Goal: Task Accomplishment & Management: Manage account settings

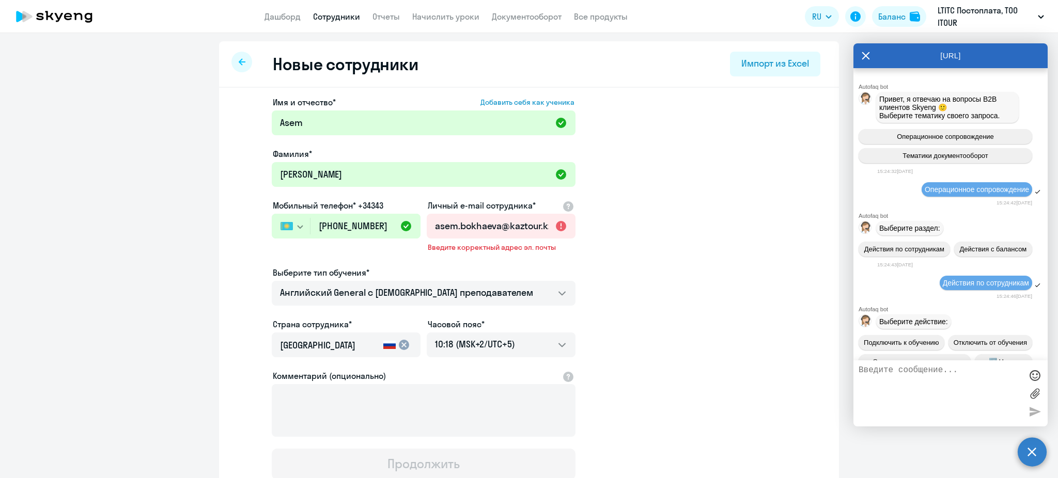
select select "english_adult_not_native_speaker"
select select "5"
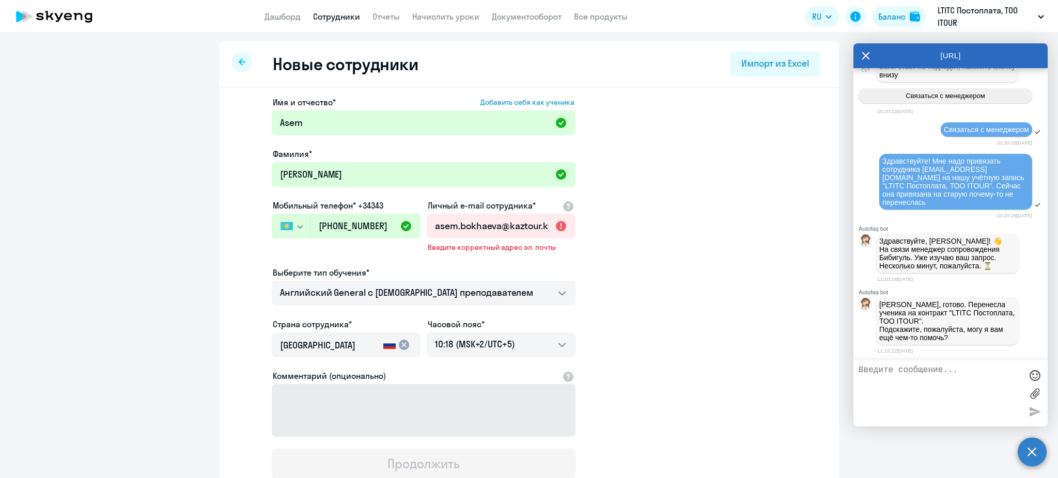
scroll to position [9078, 0]
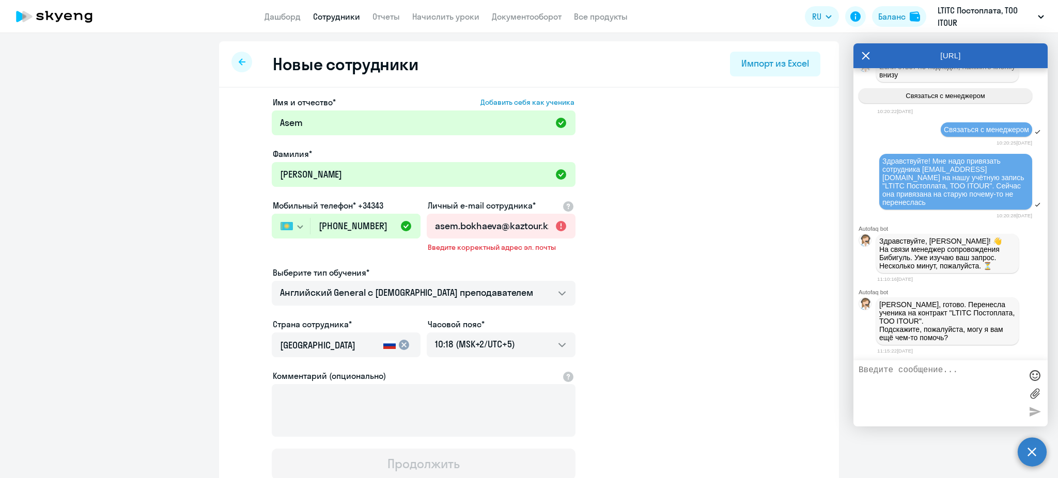
click at [331, 16] on link "Сотрудники" at bounding box center [336, 16] width 47 height 10
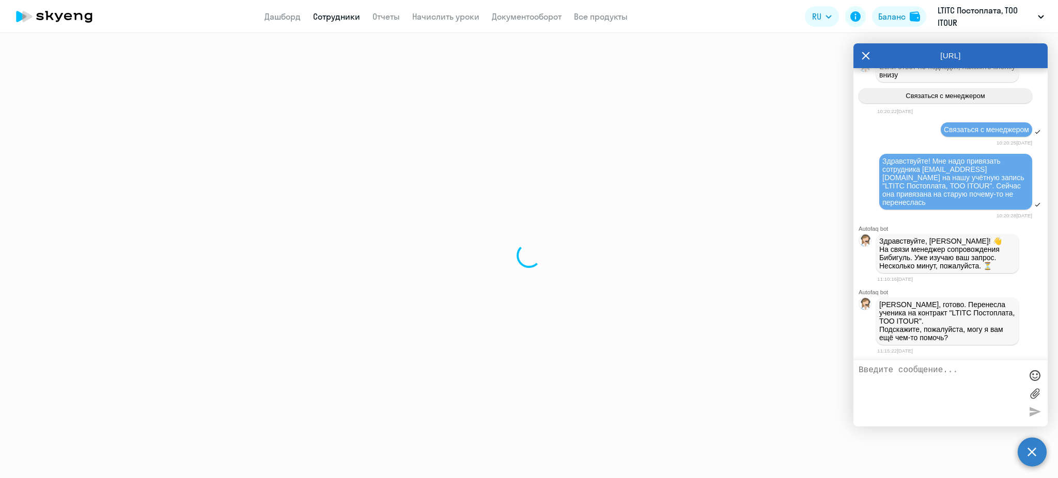
select select "30"
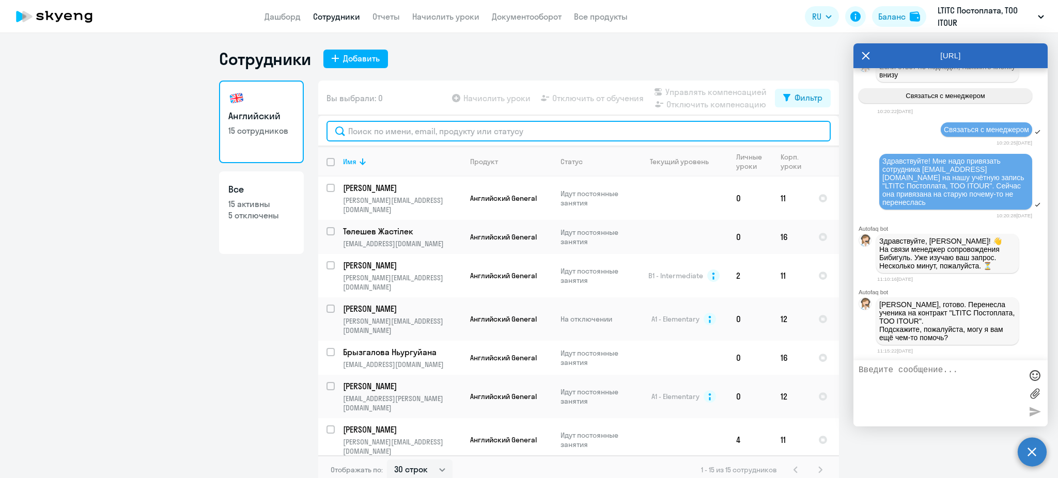
click at [394, 135] on input "text" at bounding box center [578, 131] width 504 height 21
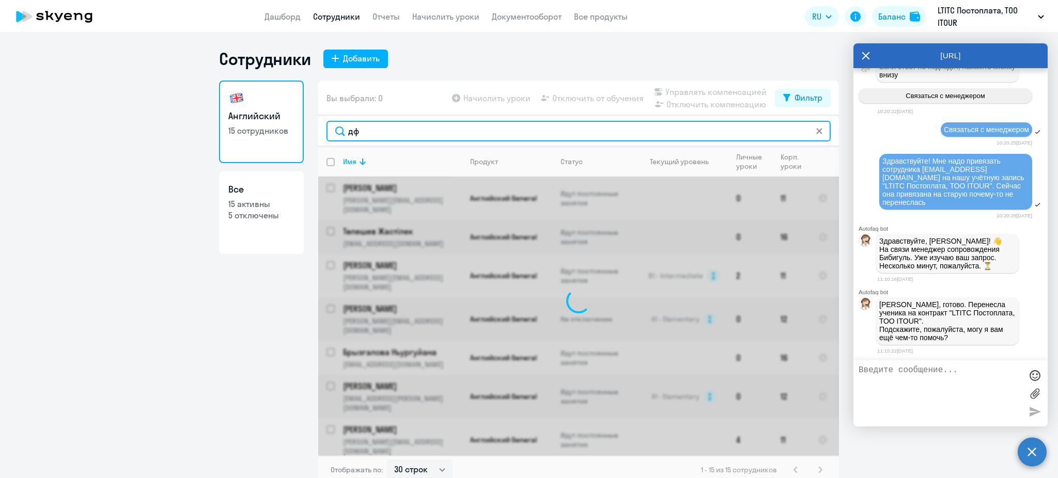
type input "д"
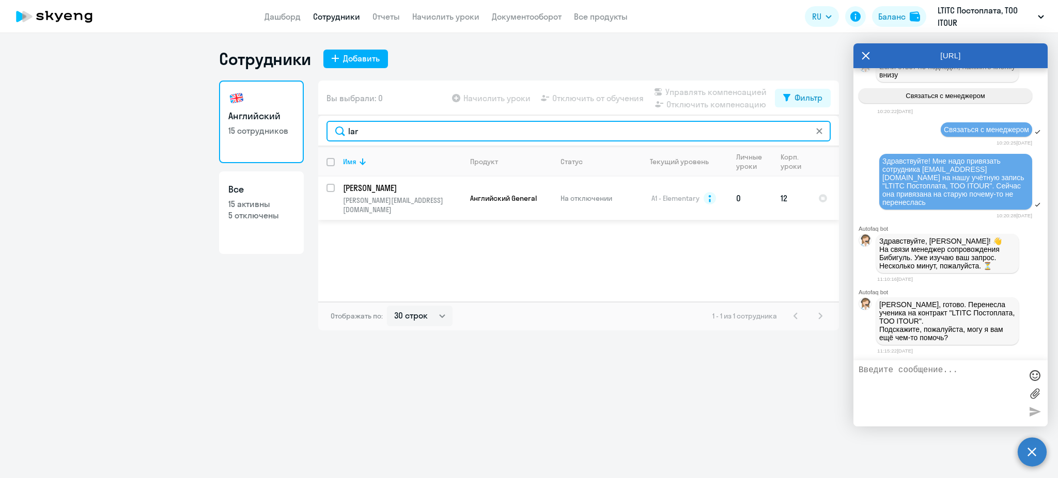
type input "lar"
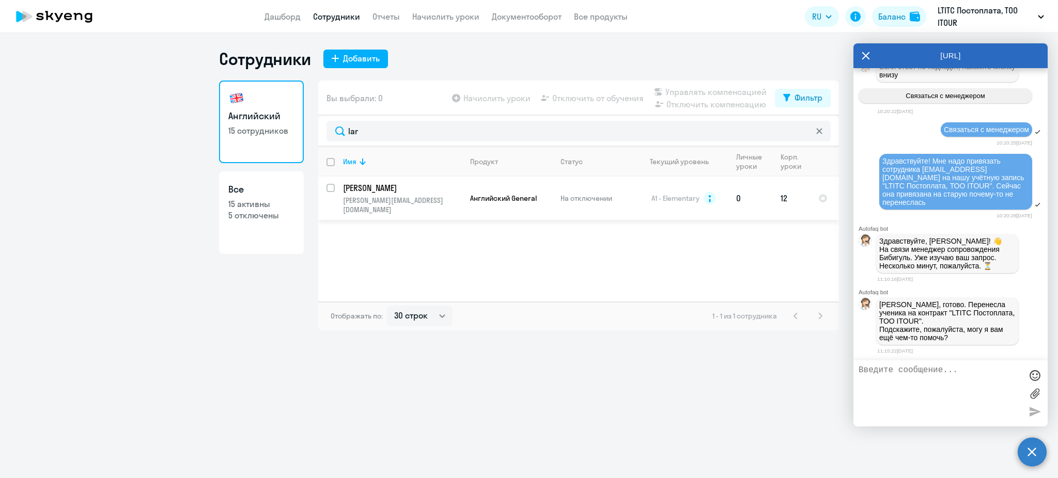
click at [406, 188] on p "[PERSON_NAME]" at bounding box center [401, 187] width 117 height 11
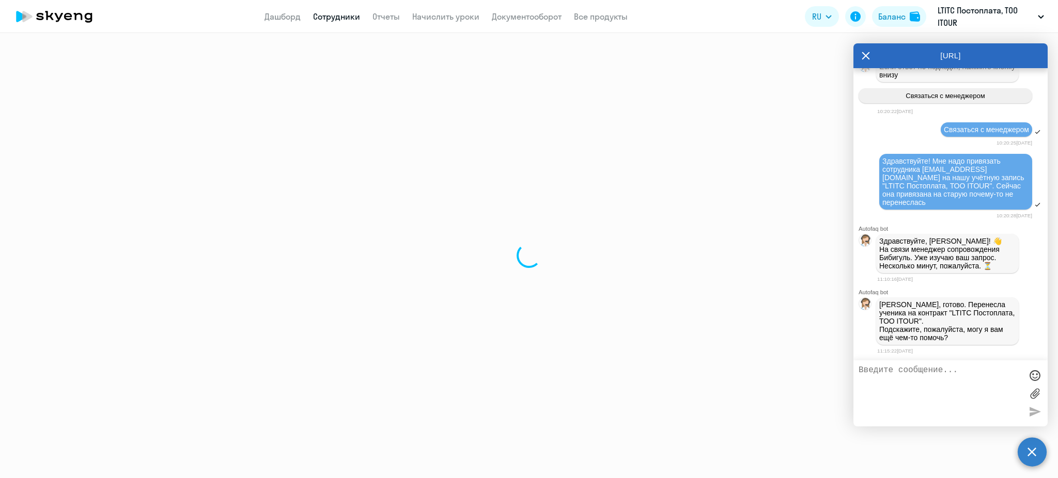
select select "english"
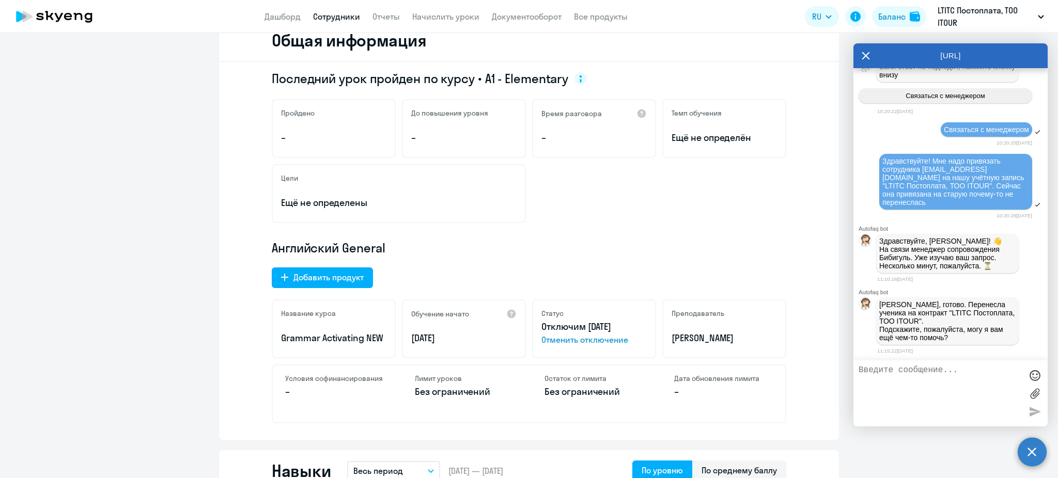
scroll to position [167, 0]
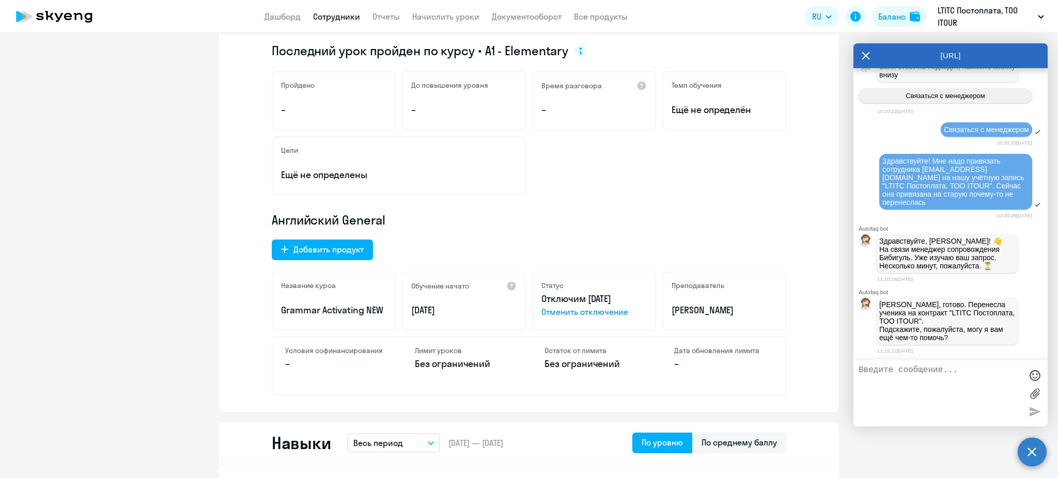
click at [567, 308] on span "Отменить отключение" at bounding box center [593, 312] width 105 height 12
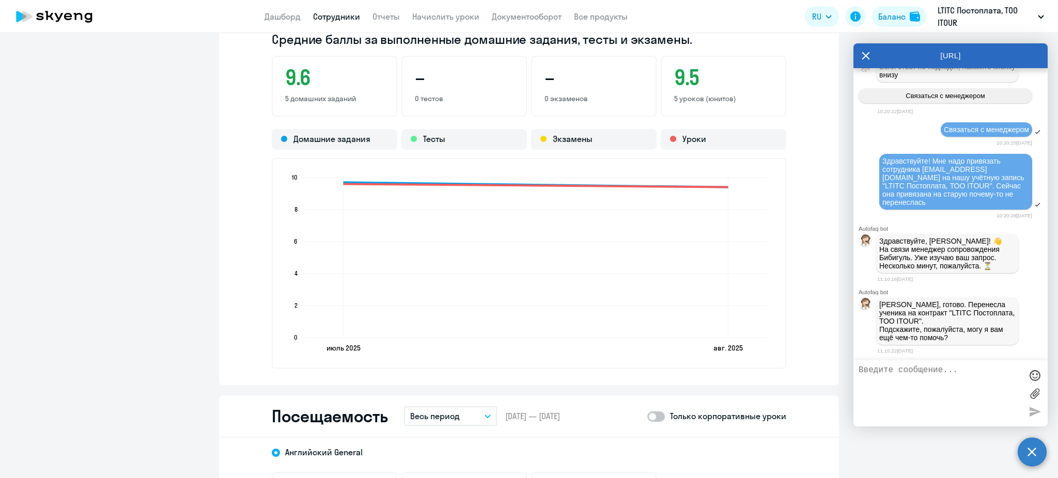
scroll to position [0, 0]
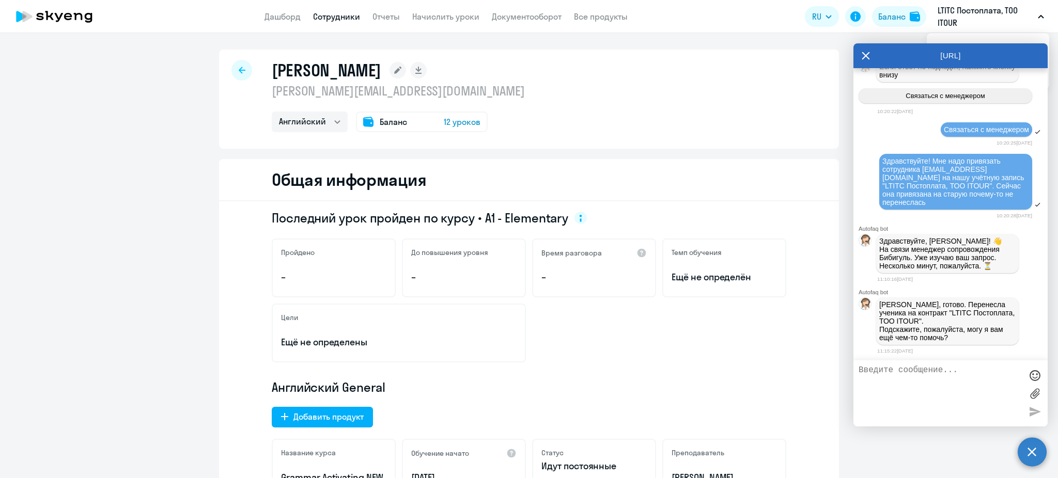
click at [867, 59] on icon at bounding box center [866, 55] width 8 height 25
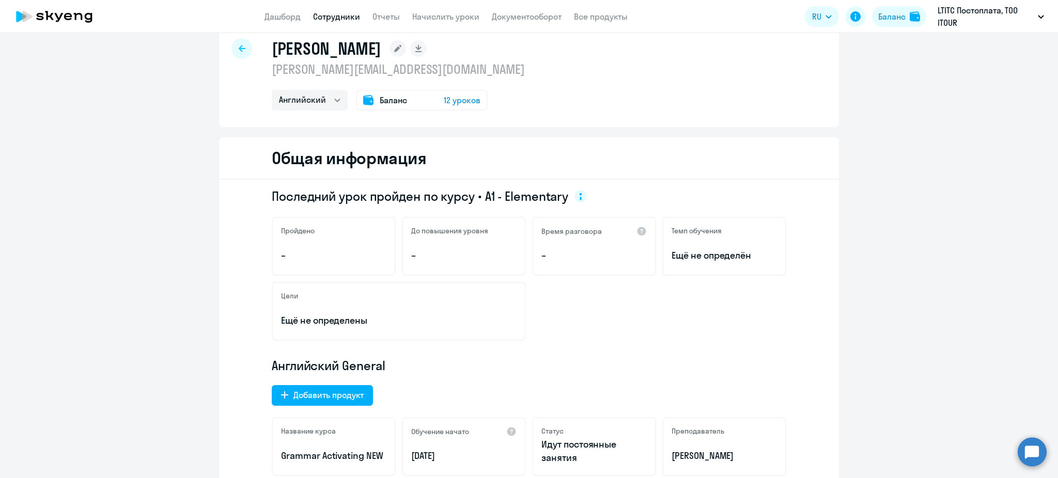
scroll to position [21, 0]
click at [434, 98] on div "Баланс 12 уроков" at bounding box center [422, 101] width 132 height 21
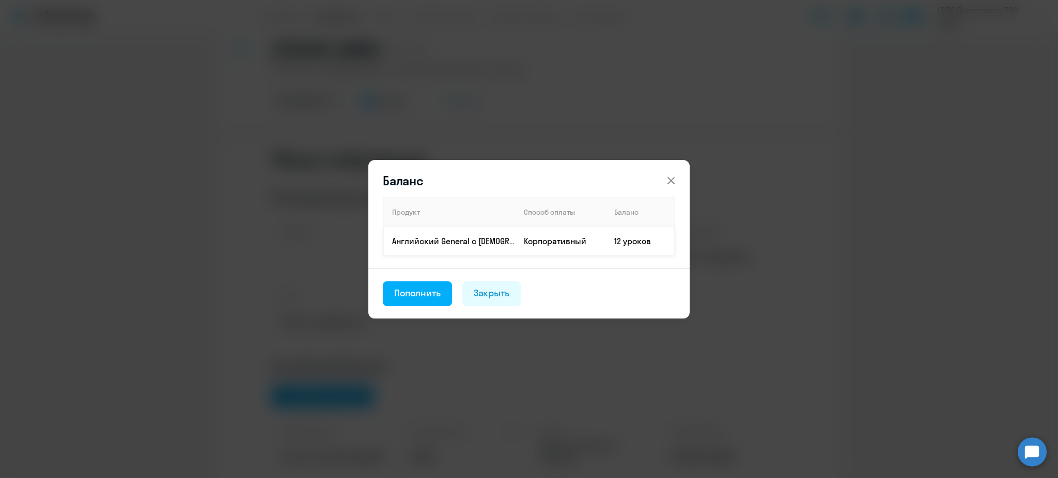
click at [629, 240] on td "12 уроков" at bounding box center [640, 241] width 69 height 29
click at [489, 287] on div "Закрыть" at bounding box center [492, 293] width 36 height 13
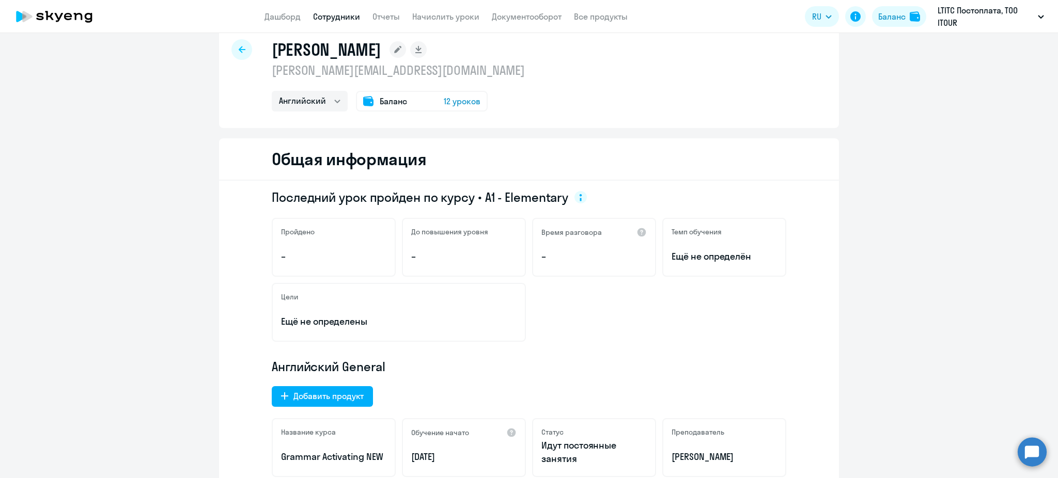
scroll to position [0, 0]
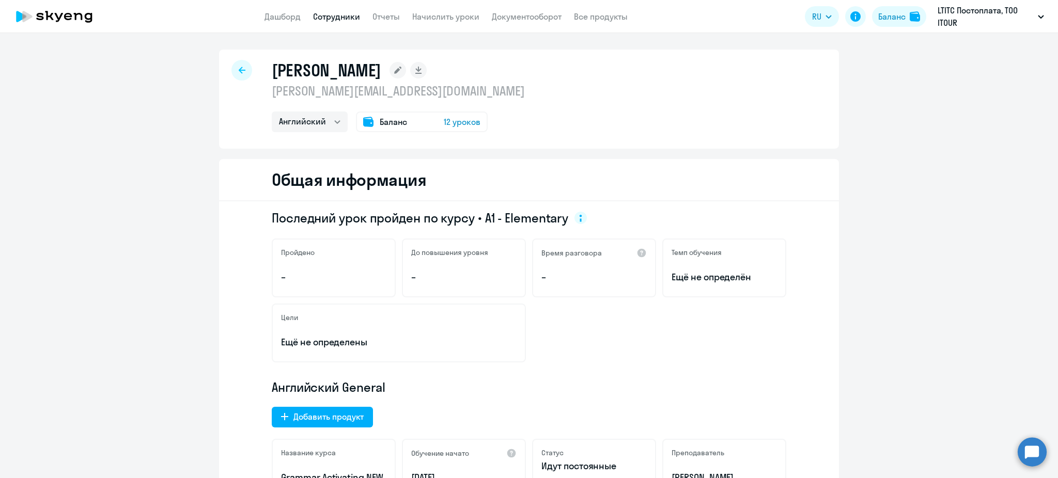
click at [329, 15] on link "Сотрудники" at bounding box center [336, 16] width 47 height 10
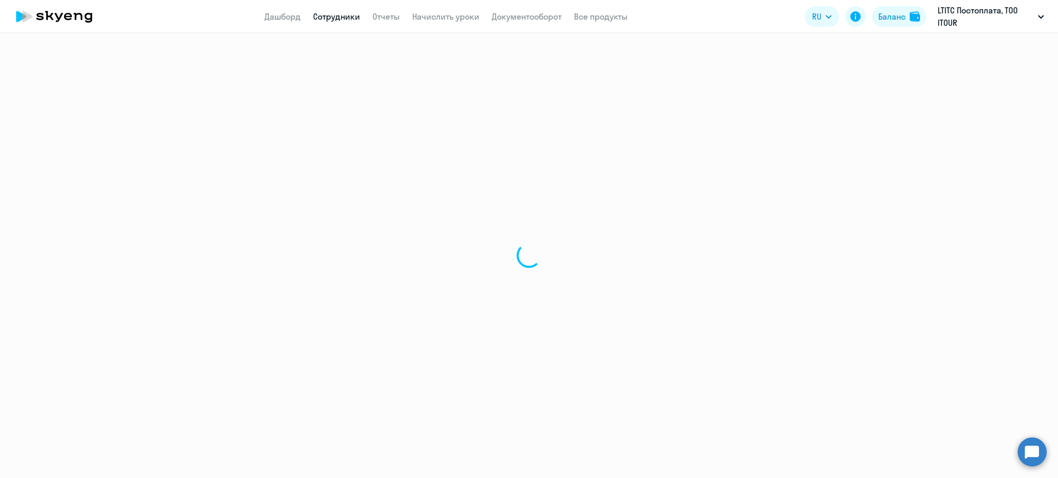
select select "30"
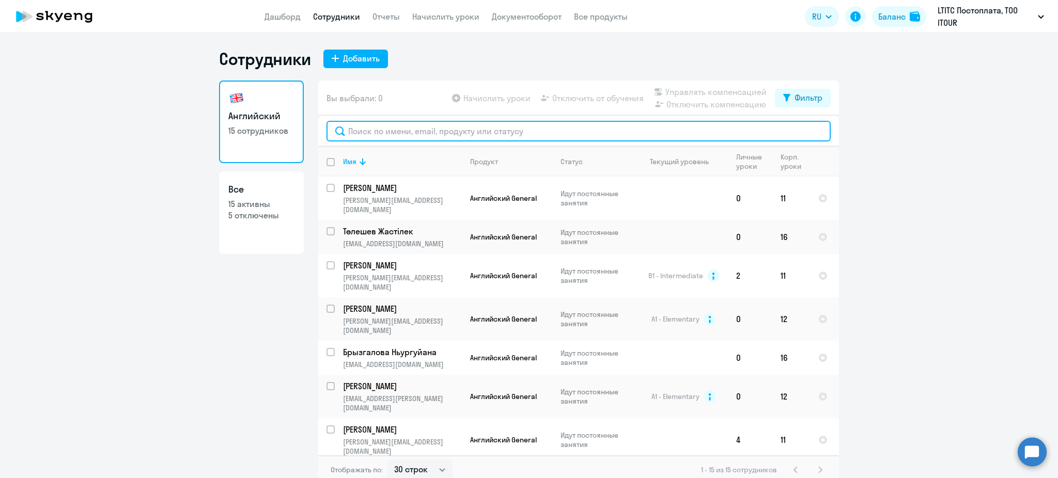
click at [499, 137] on input "text" at bounding box center [578, 131] width 504 height 21
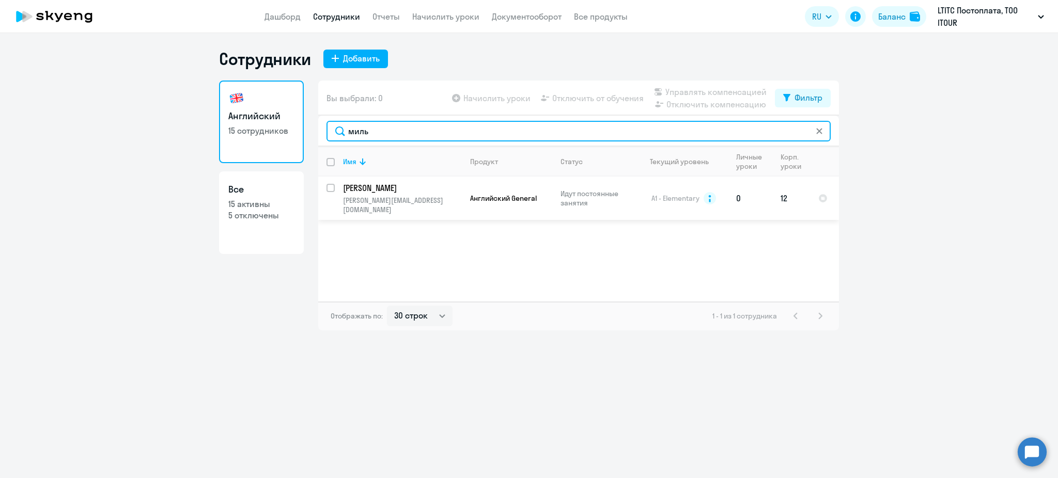
type input "миль"
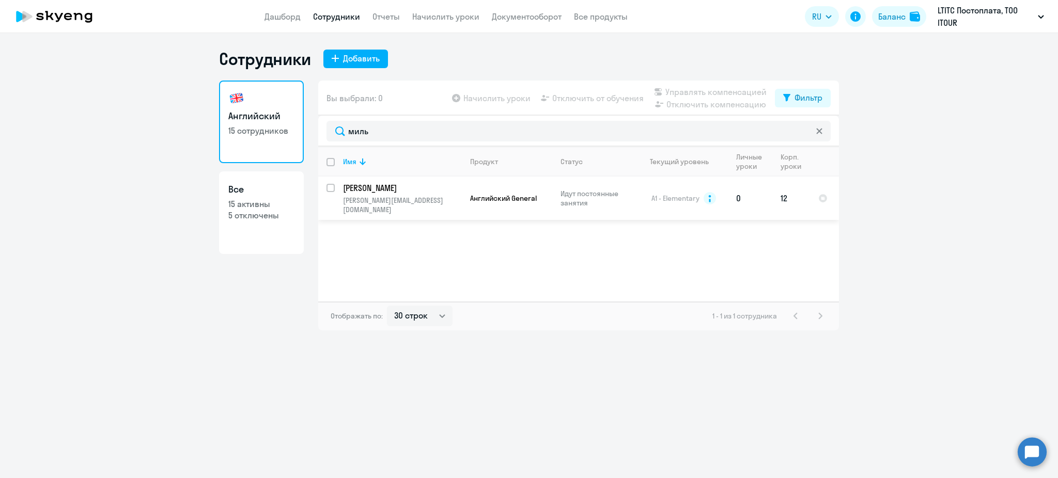
click at [332, 187] on input "select row 37250980" at bounding box center [336, 194] width 21 height 21
checkbox input "true"
click at [611, 99] on span "Отключить от обучения" at bounding box center [597, 98] width 91 height 12
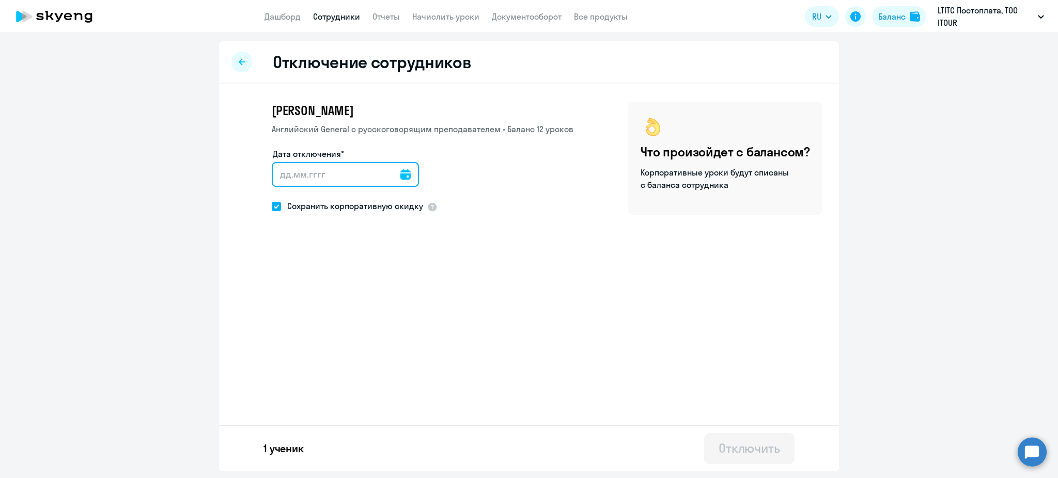
click at [313, 174] on input "Дата отключения*" at bounding box center [345, 174] width 147 height 25
type input "[DATE]"
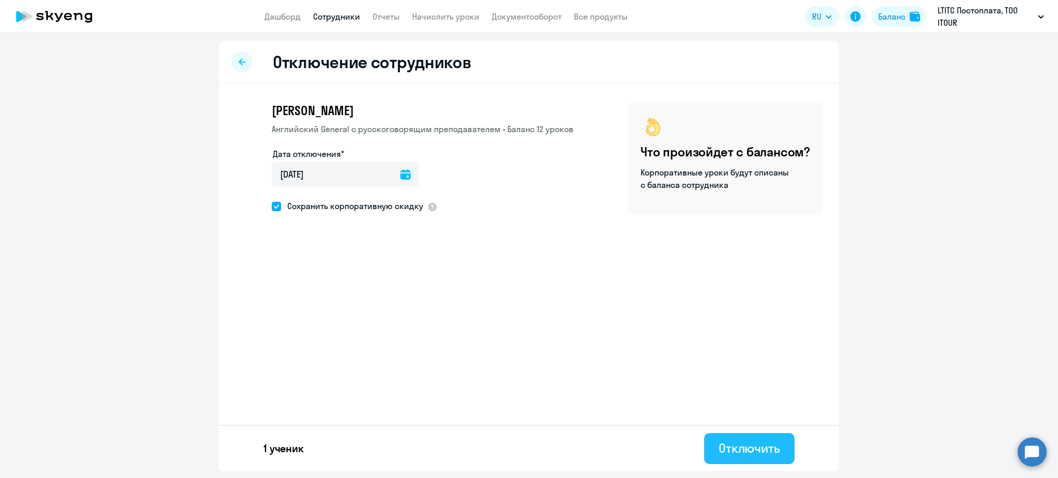
click at [737, 444] on div "Отключить" at bounding box center [749, 448] width 61 height 17
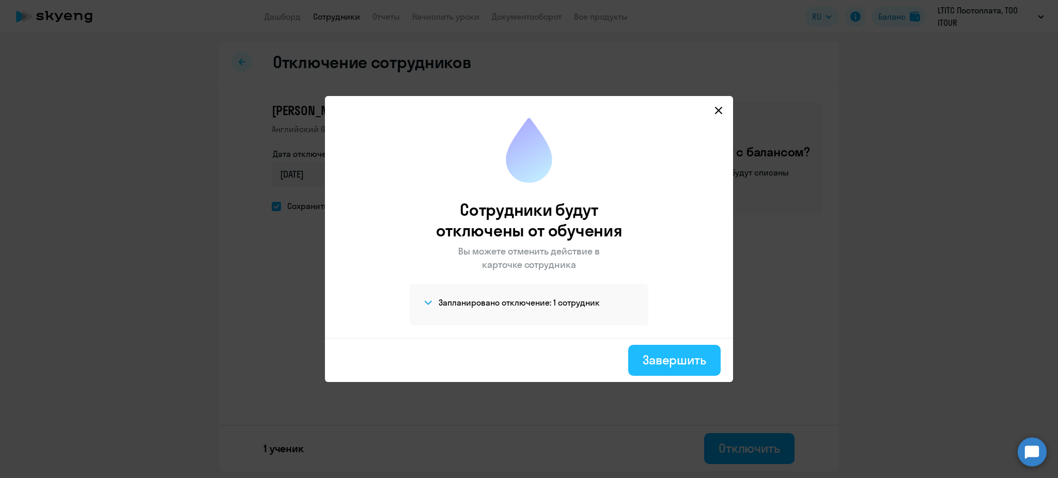
click at [681, 361] on div "Завершить" at bounding box center [675, 360] width 64 height 17
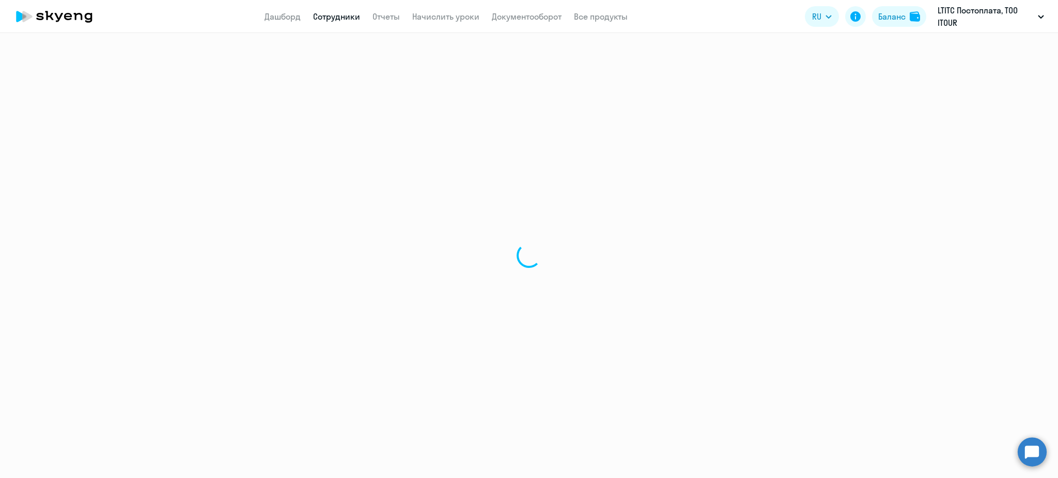
select select "30"
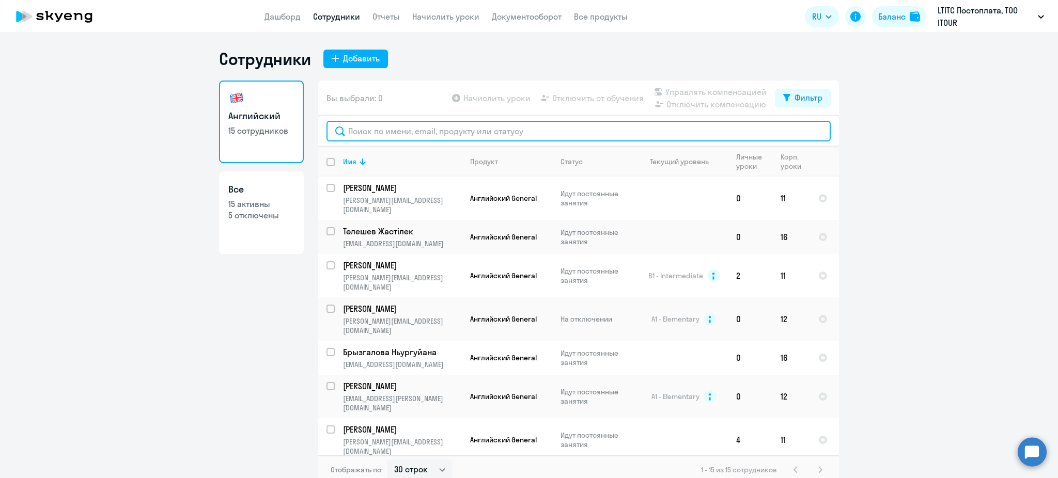
click at [485, 136] on input "text" at bounding box center [578, 131] width 504 height 21
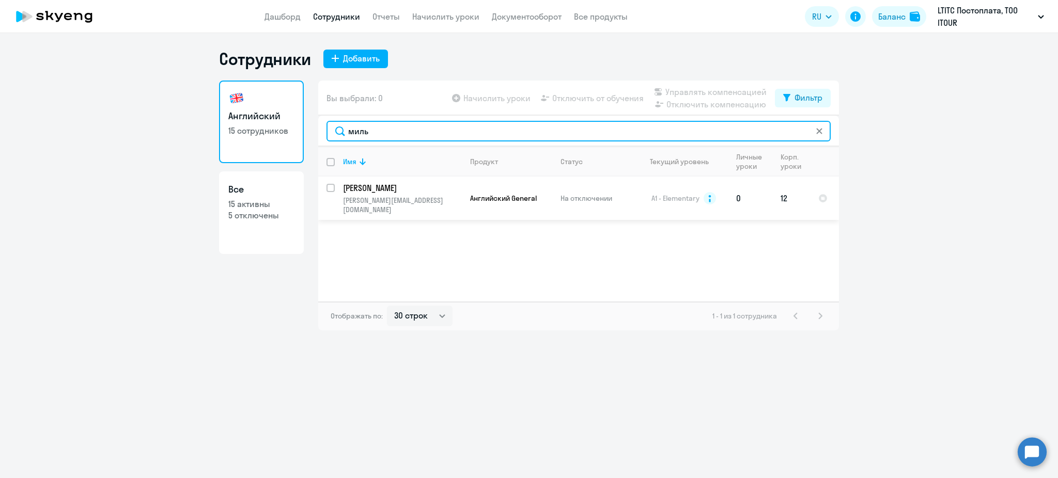
type input "миль"
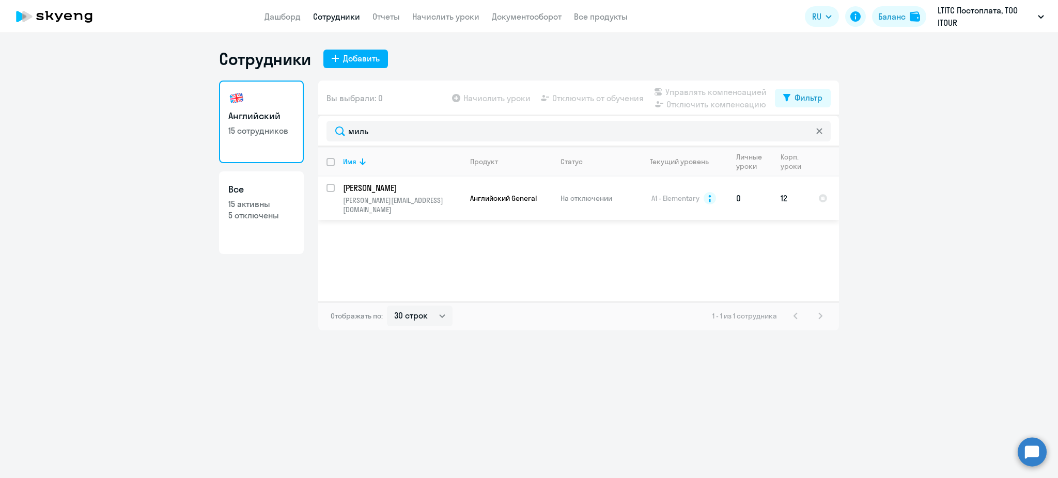
click at [433, 194] on td "[PERSON_NAME] [PERSON_NAME][EMAIL_ADDRESS][DOMAIN_NAME]" at bounding box center [398, 198] width 127 height 43
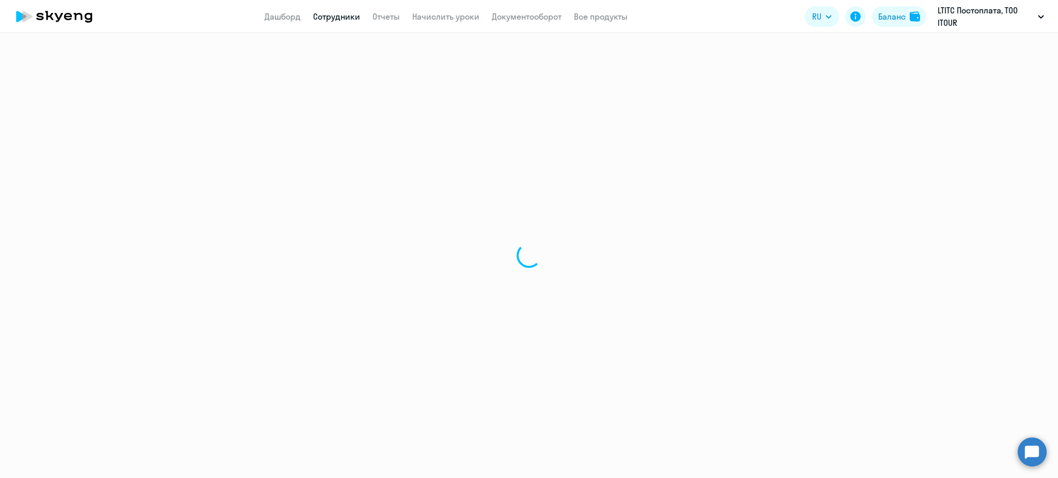
select select "english"
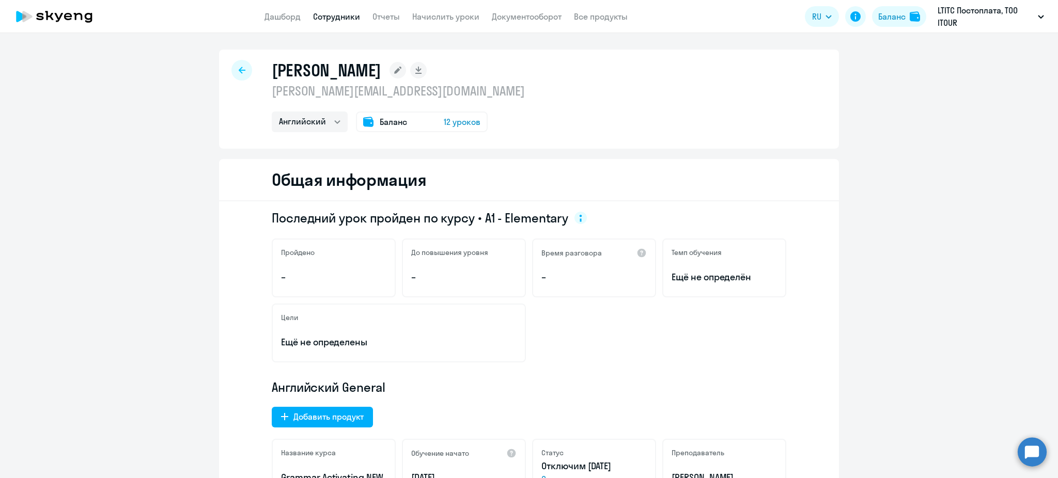
click at [464, 122] on span "12 уроков" at bounding box center [462, 122] width 37 height 12
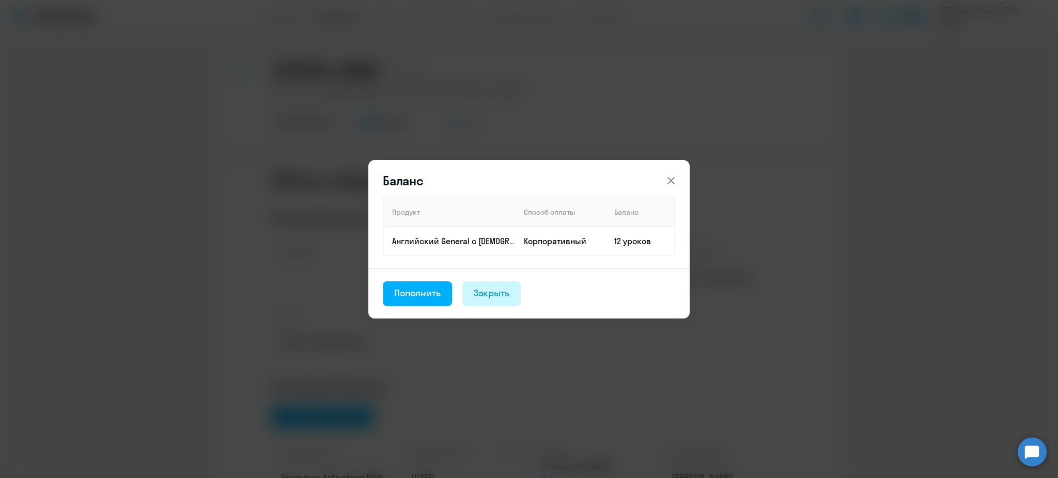
click at [484, 284] on button "Закрыть" at bounding box center [491, 294] width 59 height 25
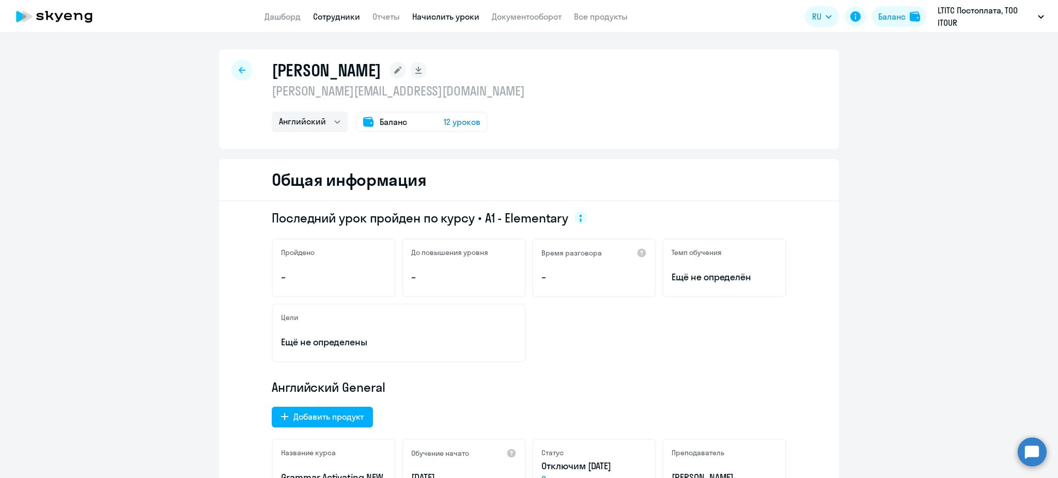
click at [426, 15] on link "Начислить уроки" at bounding box center [445, 16] width 67 height 10
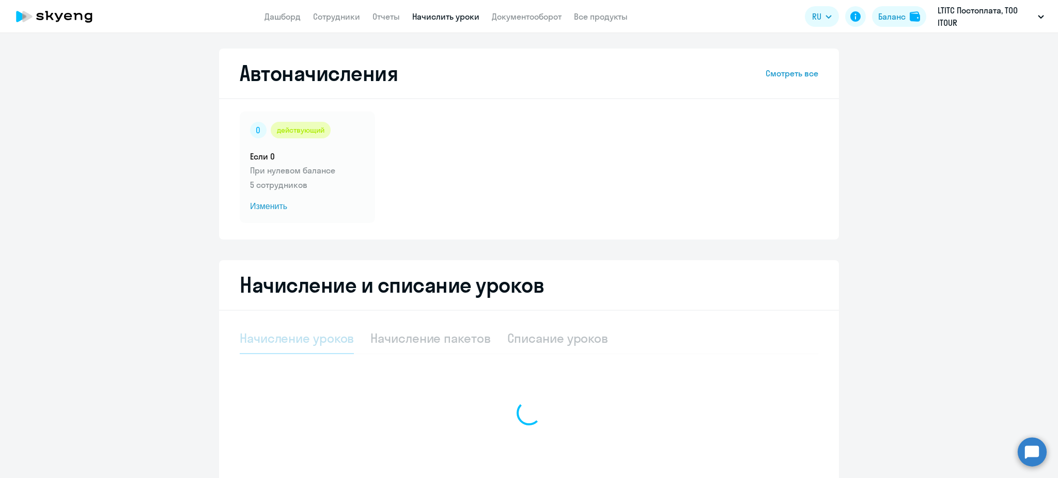
select select "10"
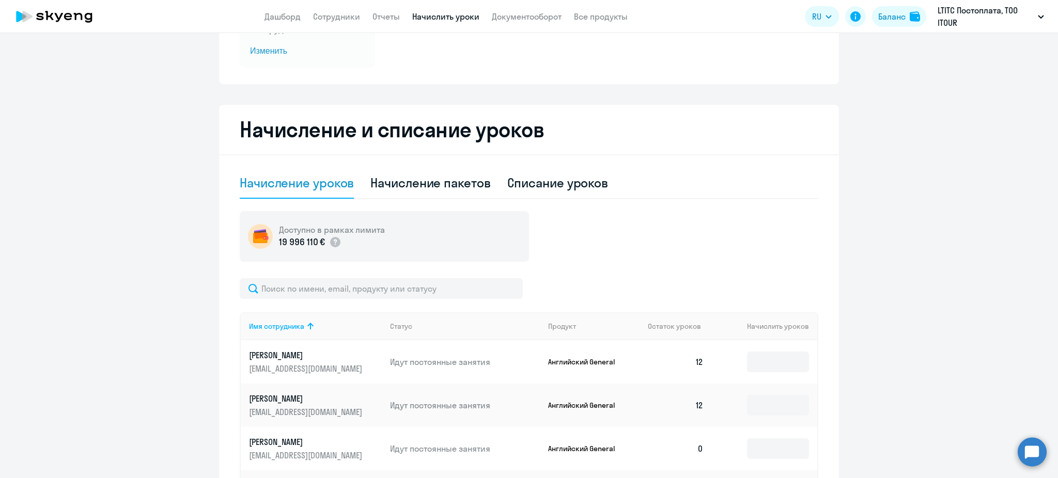
scroll to position [157, 0]
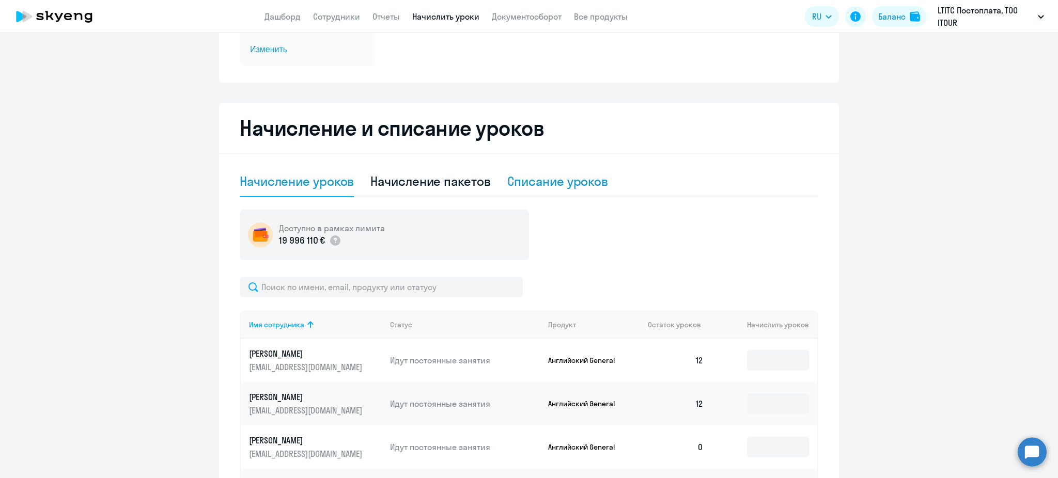
click at [526, 186] on div "Списание уроков" at bounding box center [557, 181] width 101 height 17
select select "10"
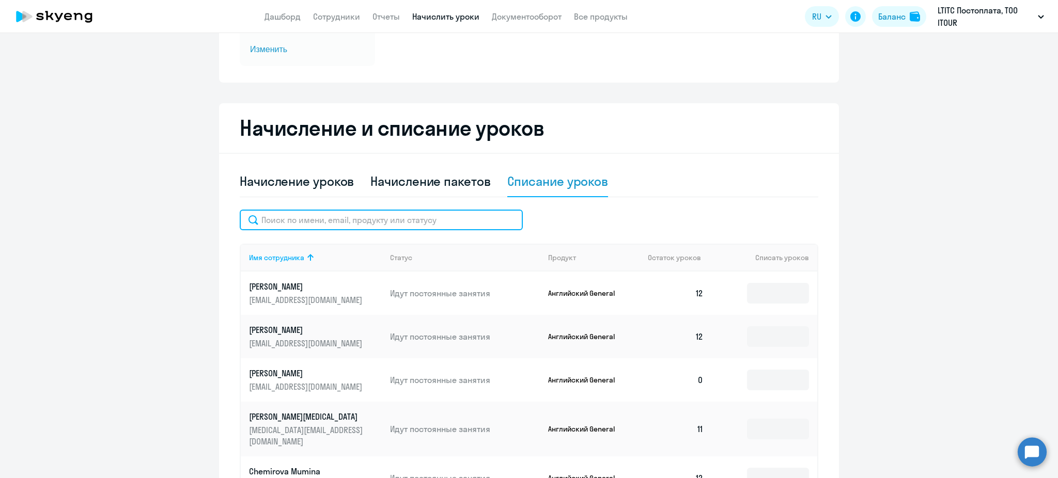
click at [353, 217] on input "text" at bounding box center [381, 220] width 283 height 21
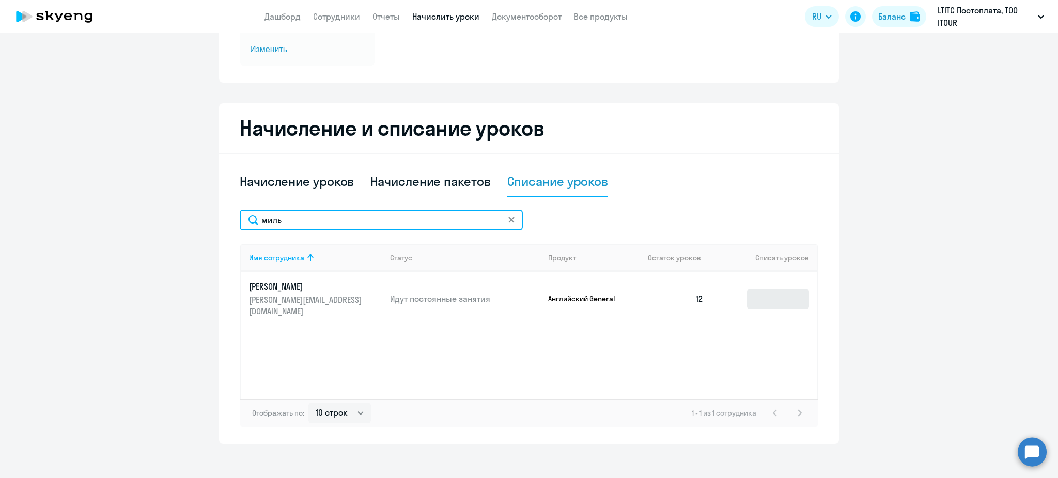
type input "миль"
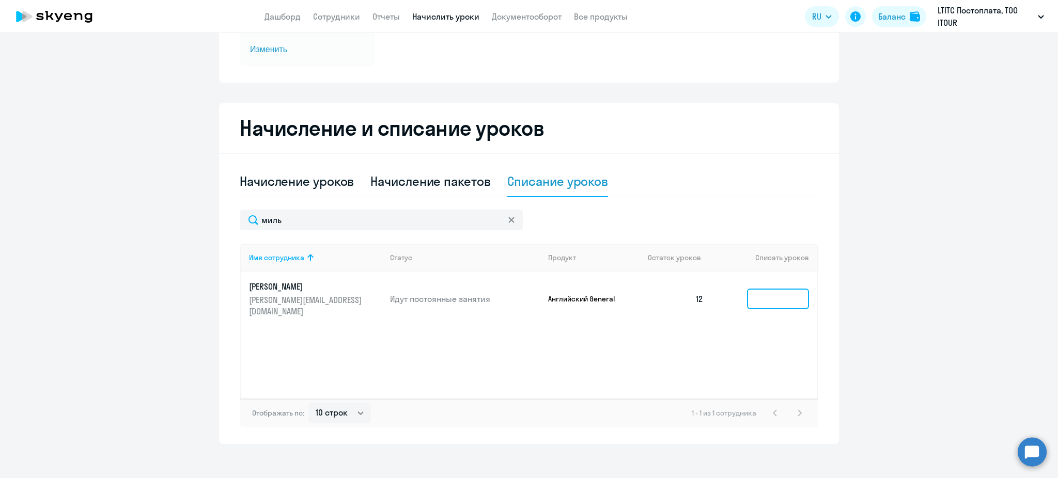
click at [783, 291] on input at bounding box center [778, 299] width 62 height 21
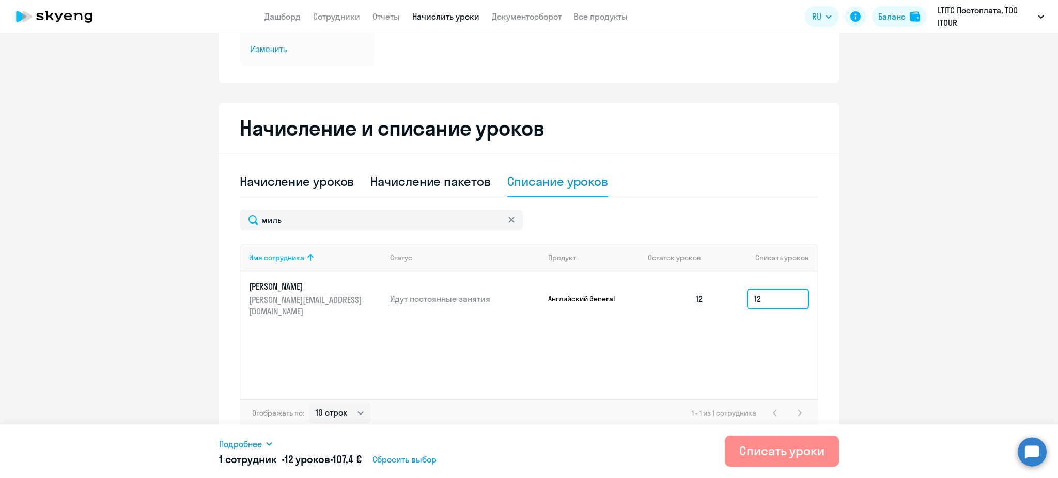
type input "12"
click at [769, 450] on div "Списать уроки" at bounding box center [781, 451] width 85 height 17
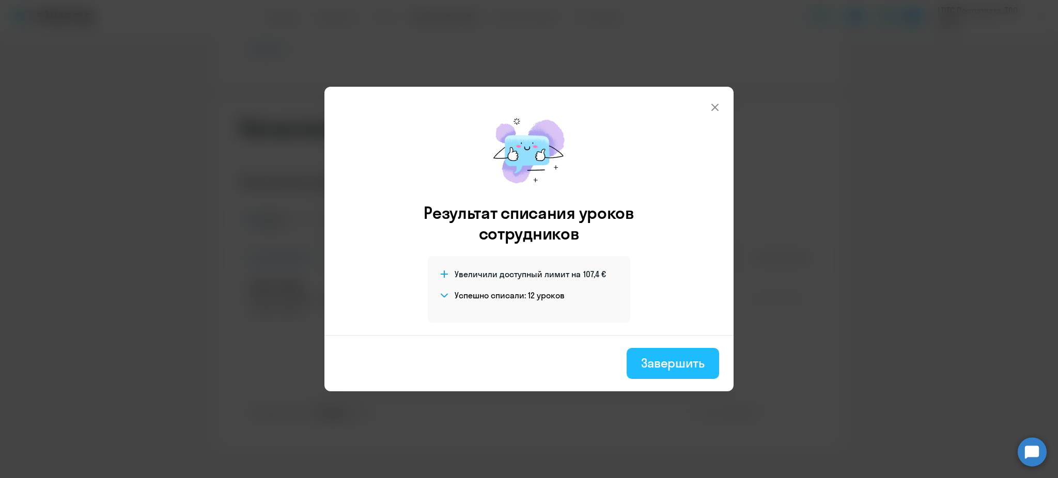
click at [648, 359] on div "Завершить" at bounding box center [673, 363] width 64 height 17
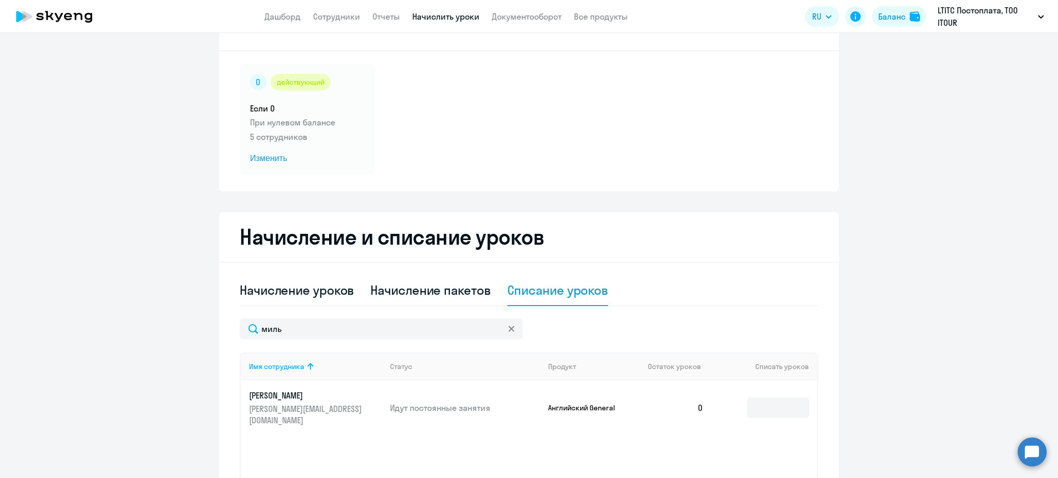
scroll to position [47, 0]
click at [263, 163] on span "Изменить" at bounding box center [307, 159] width 115 height 12
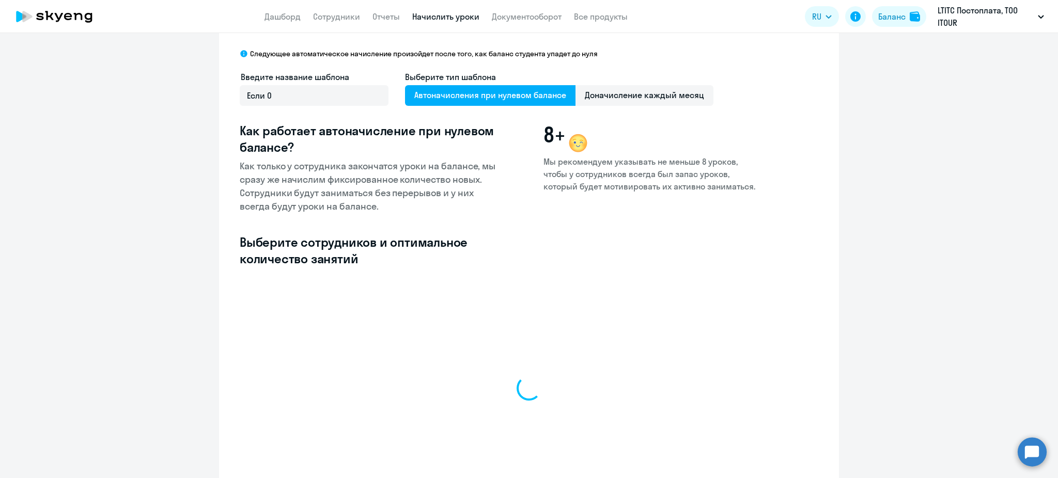
select select "10"
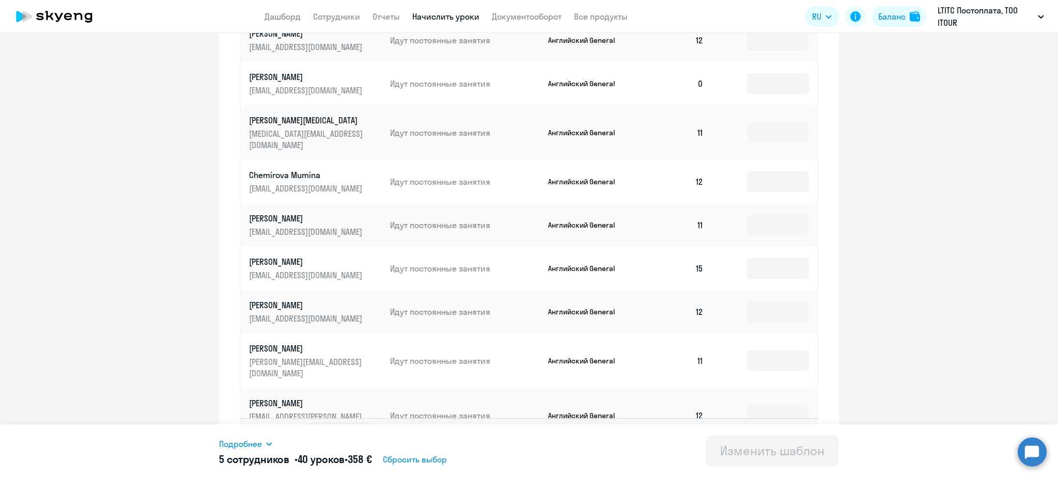
scroll to position [430, 0]
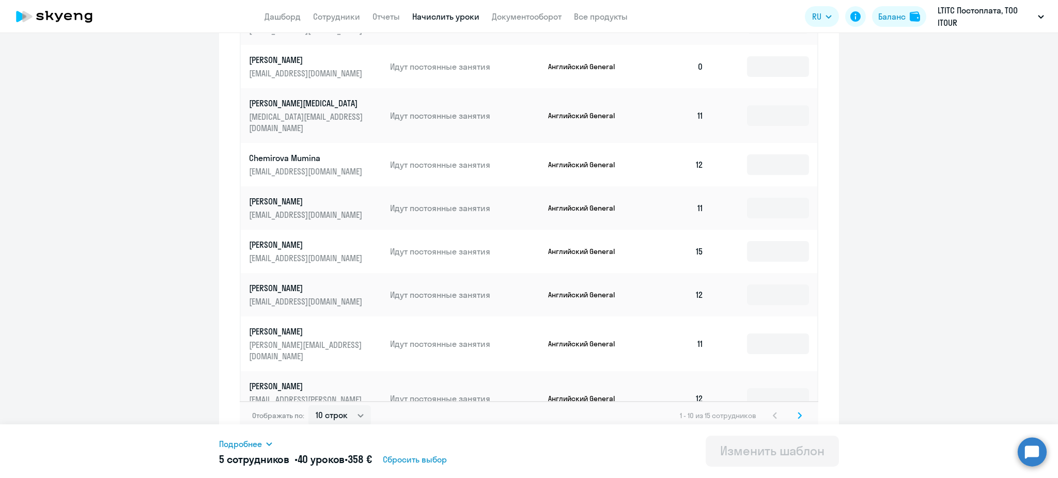
click at [798, 412] on icon at bounding box center [800, 415] width 4 height 7
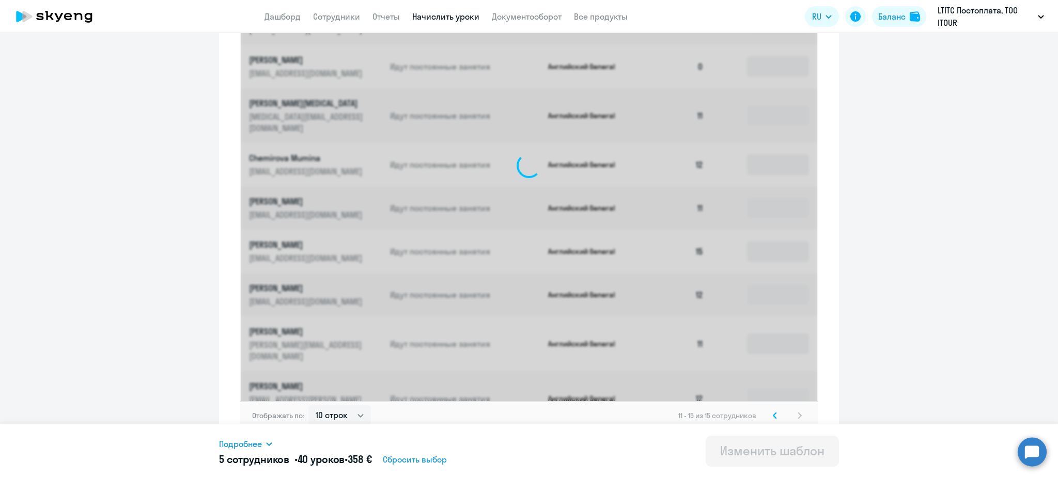
scroll to position [213, 0]
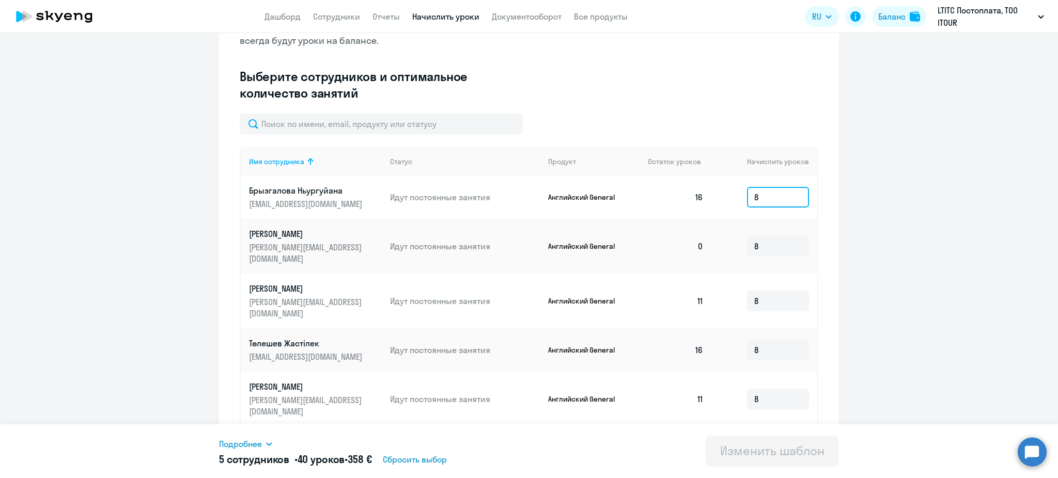
drag, startPoint x: 753, startPoint y: 204, endPoint x: 698, endPoint y: 201, distance: 54.8
click at [698, 201] on tr "[PERSON_NAME] [PERSON_NAME][EMAIL_ADDRESS][DOMAIN_NAME] Идут постоянные занятия…" at bounding box center [529, 197] width 577 height 43
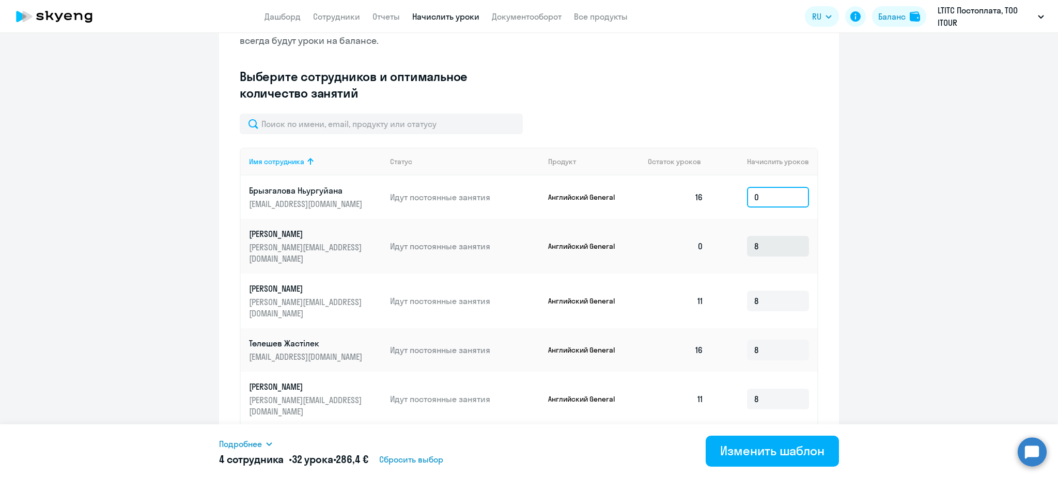
type input "0"
drag, startPoint x: 759, startPoint y: 239, endPoint x: 691, endPoint y: 256, distance: 70.9
click at [691, 256] on tr "[PERSON_NAME] [PERSON_NAME][EMAIL_ADDRESS][DOMAIN_NAME] Идут постоянные занятия…" at bounding box center [529, 246] width 577 height 55
type input "0"
drag, startPoint x: 758, startPoint y: 277, endPoint x: 687, endPoint y: 299, distance: 74.9
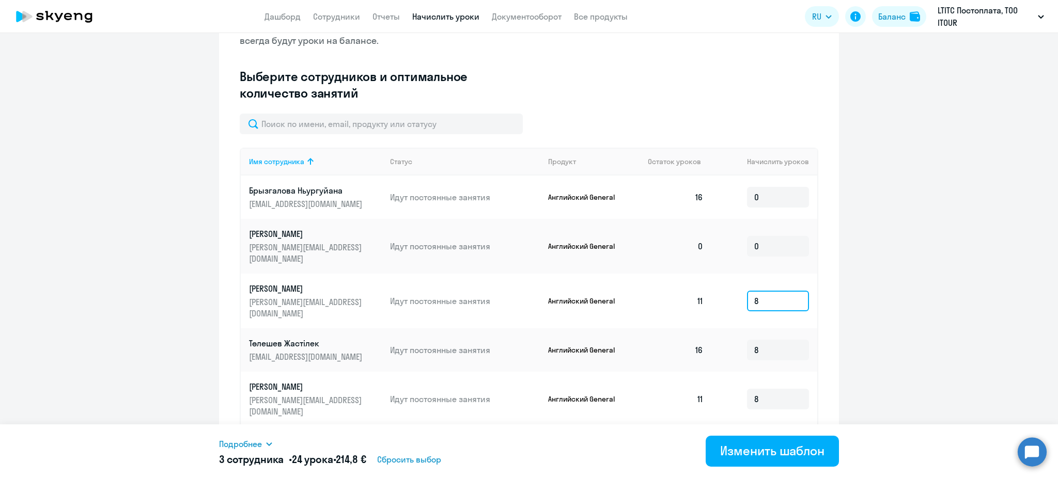
click at [687, 299] on tr "[PERSON_NAME] [PERSON_NAME][EMAIL_ADDRESS][DOMAIN_NAME] Идут постоянные занятия…" at bounding box center [529, 301] width 577 height 55
type input "0"
drag, startPoint x: 773, startPoint y: 324, endPoint x: 699, endPoint y: 343, distance: 76.1
click at [699, 343] on tr "Төлешев Жастілек [EMAIL_ADDRESS][DOMAIN_NAME] Идут постоянные занятия Английски…" at bounding box center [529, 350] width 577 height 43
type input "0"
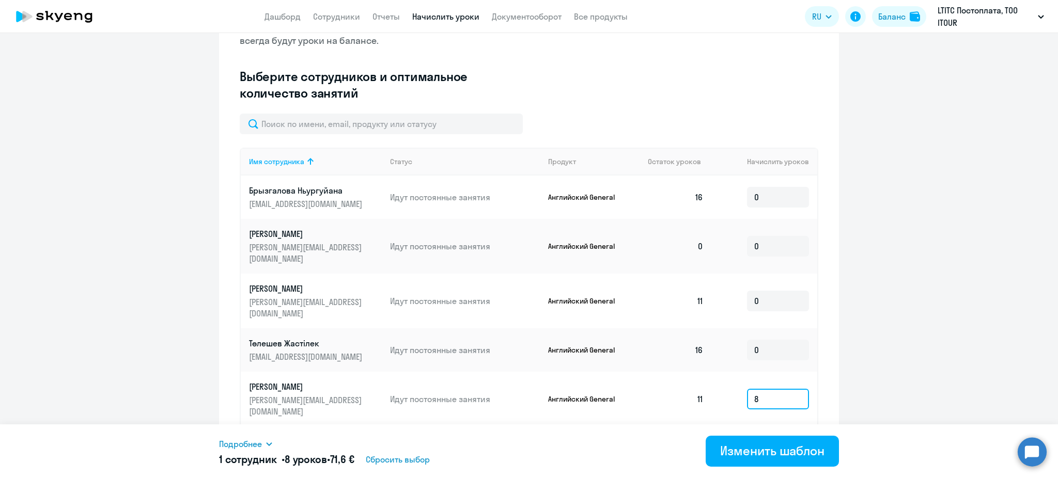
drag, startPoint x: 780, startPoint y: 366, endPoint x: 681, endPoint y: 372, distance: 98.9
click at [681, 372] on tr "[PERSON_NAME] [PERSON_NAME][EMAIL_ADDRESS][DOMAIN_NAME] Идут постоянные занятия…" at bounding box center [529, 399] width 577 height 55
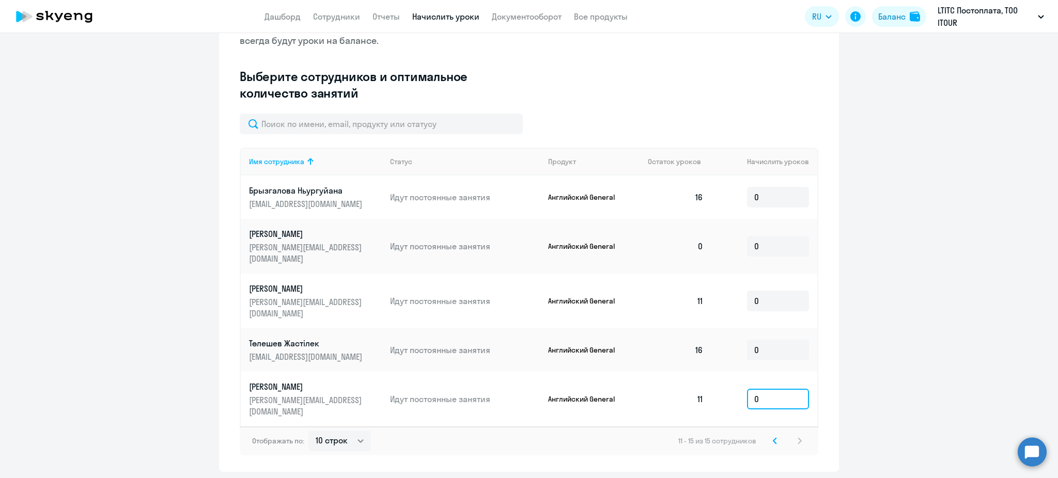
type input "0"
click at [911, 359] on ng-component "Изменение шаблона Если 0 Следующее автоматическое начисление произойдет после т…" at bounding box center [529, 154] width 1058 height 636
click at [767, 389] on input "0" at bounding box center [778, 399] width 62 height 21
type input "1"
type input "0"
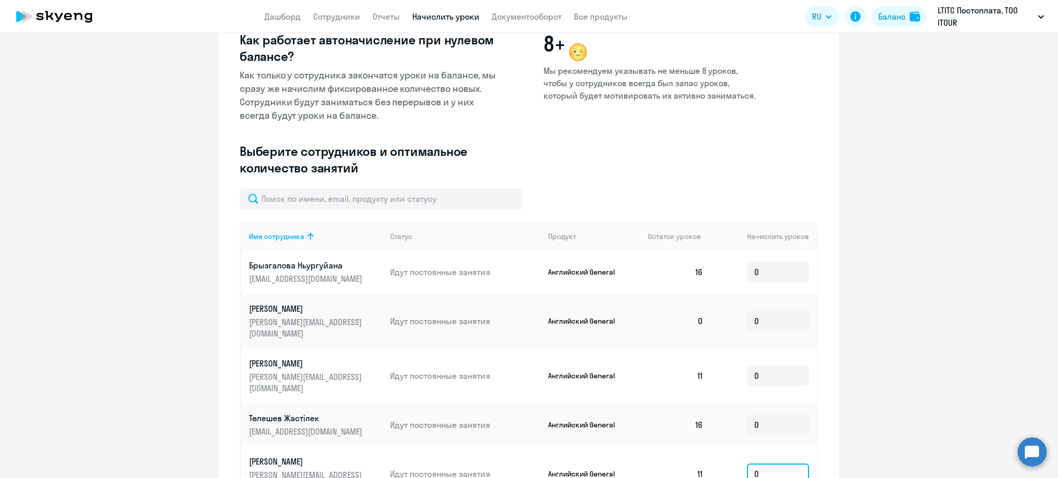
scroll to position [137, 0]
drag, startPoint x: 765, startPoint y: 270, endPoint x: 685, endPoint y: 288, distance: 82.6
click at [685, 288] on tr "[PERSON_NAME] [PERSON_NAME][EMAIL_ADDRESS][DOMAIN_NAME] Идут постоянные занятия…" at bounding box center [529, 272] width 577 height 43
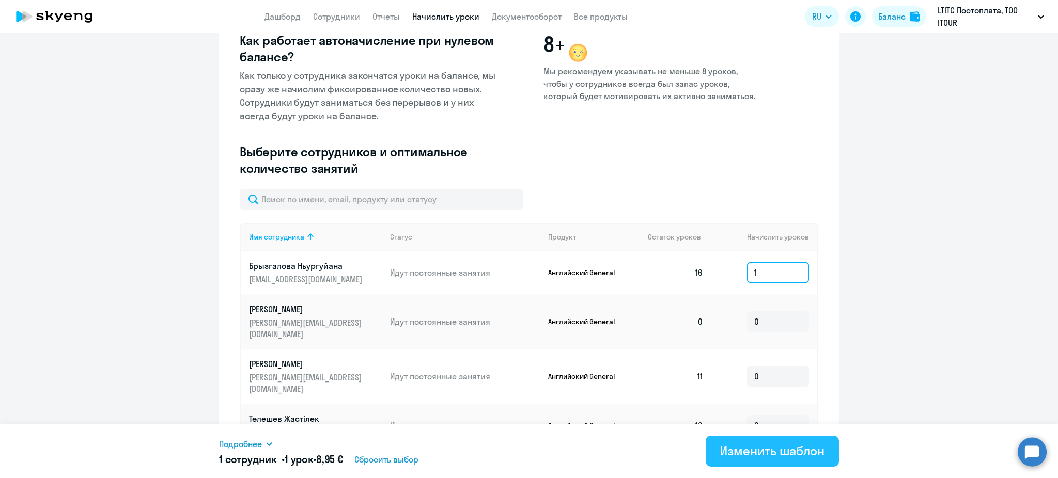
type input "1"
click at [749, 454] on div "Изменить шаблон" at bounding box center [772, 451] width 104 height 17
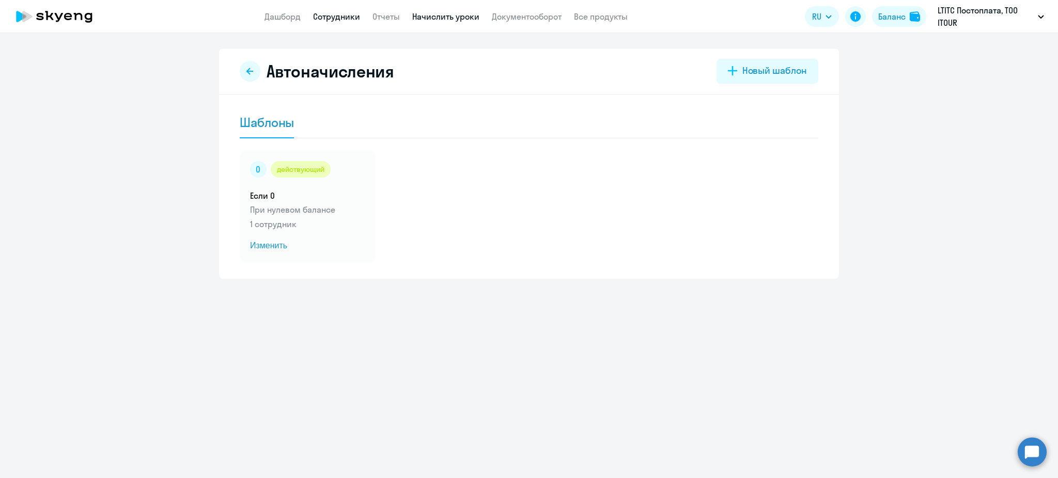
click at [329, 18] on link "Сотрудники" at bounding box center [336, 16] width 47 height 10
select select "30"
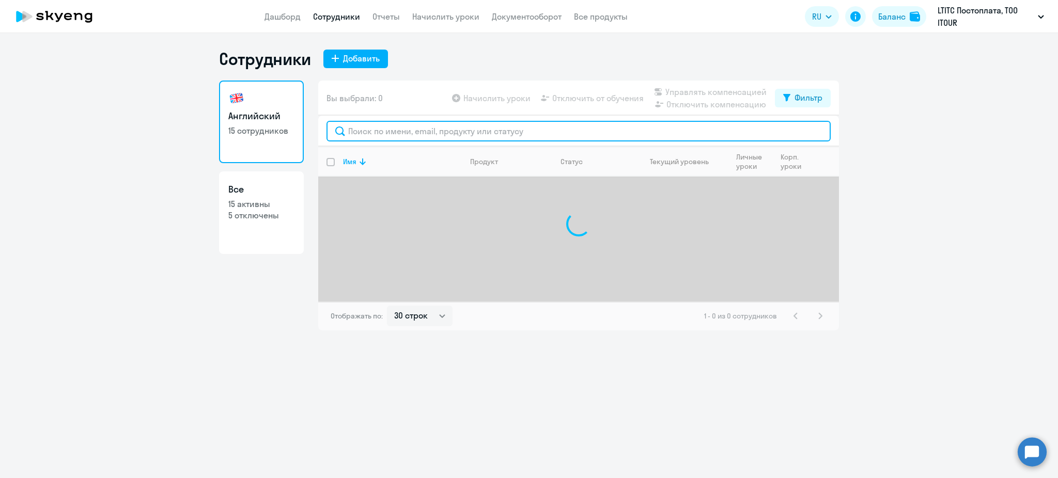
click at [377, 133] on input "text" at bounding box center [578, 131] width 504 height 21
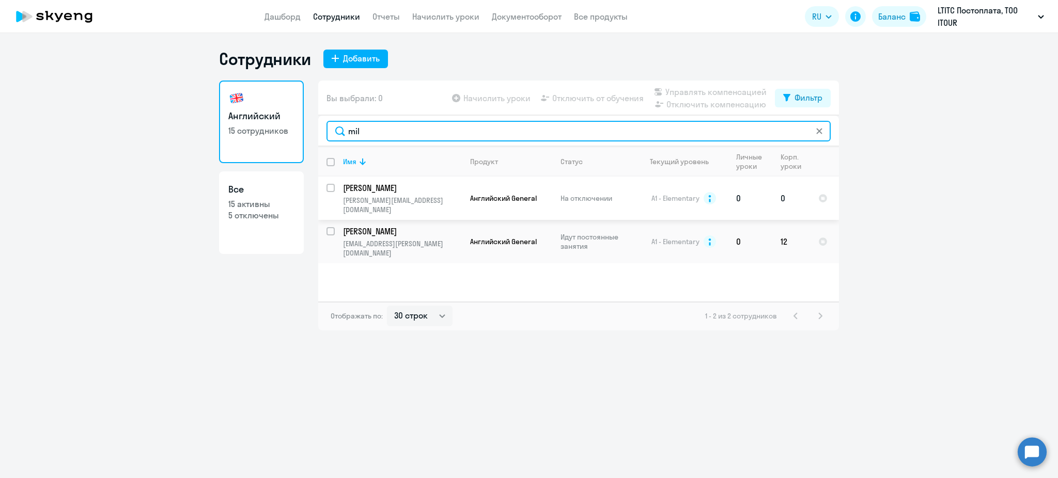
type input "mil"
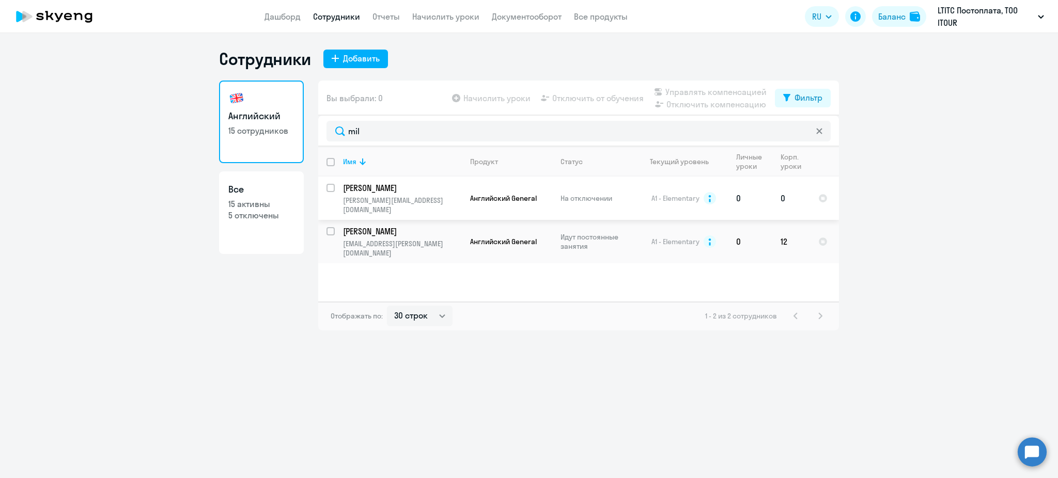
click at [384, 195] on td "[PERSON_NAME] [PERSON_NAME][EMAIL_ADDRESS][DOMAIN_NAME]" at bounding box center [398, 198] width 127 height 43
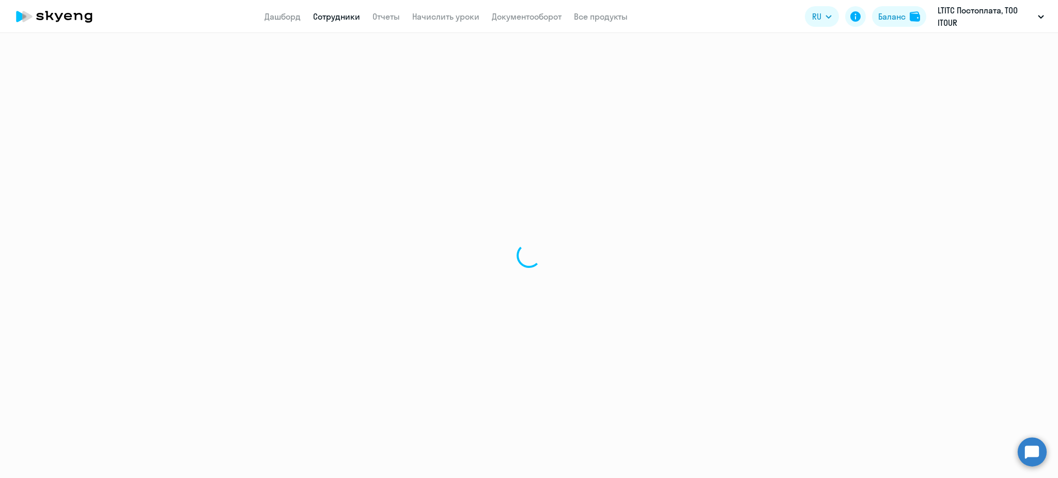
select select "english"
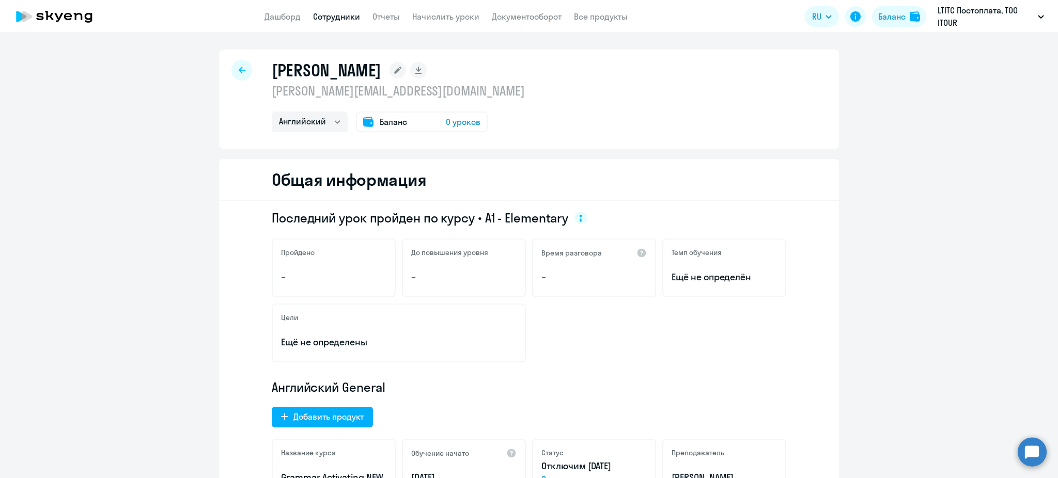
click at [453, 121] on span "0 уроков" at bounding box center [463, 122] width 35 height 12
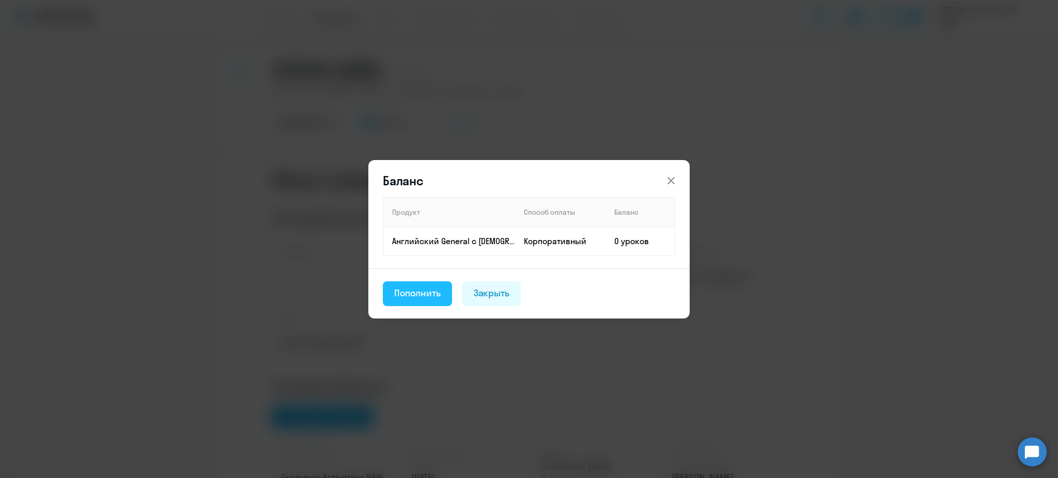
click at [437, 291] on div "Пополнить" at bounding box center [417, 293] width 46 height 13
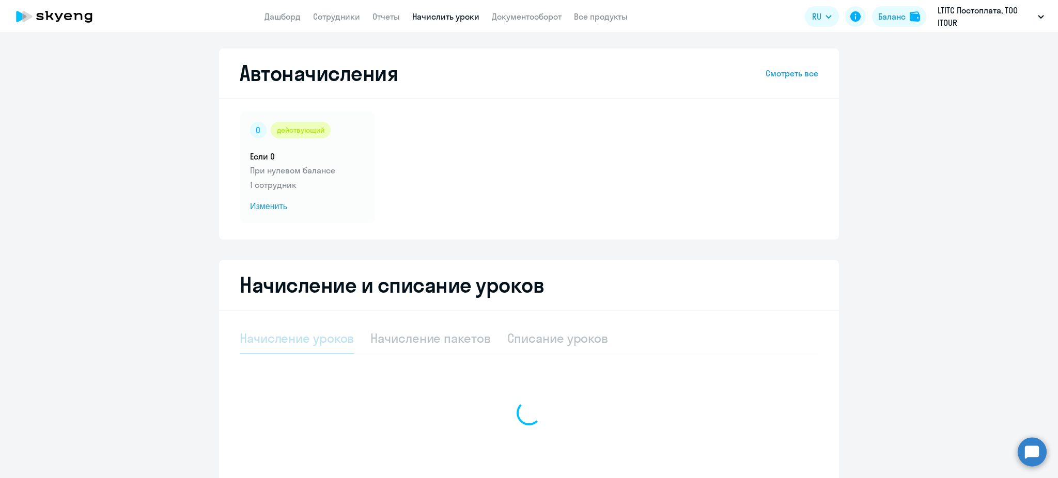
select select "10"
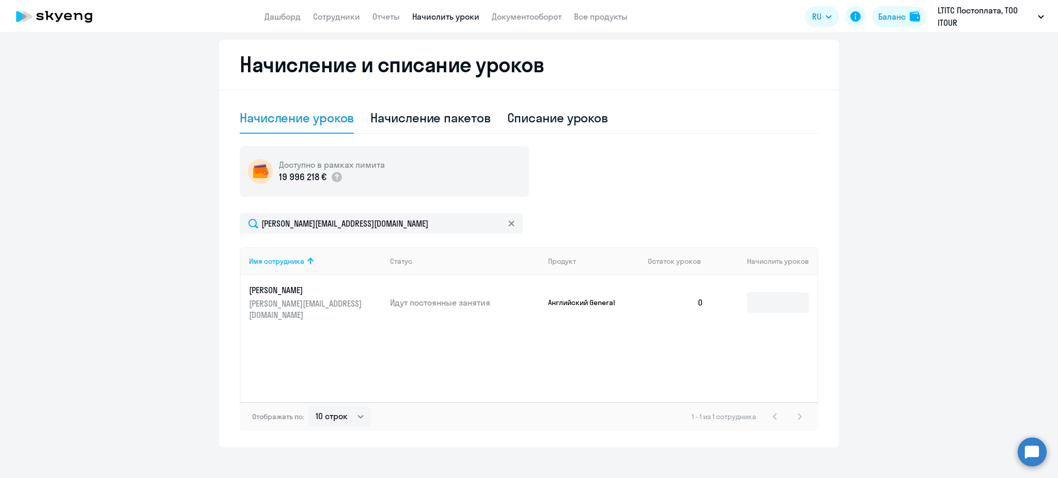
scroll to position [230, 0]
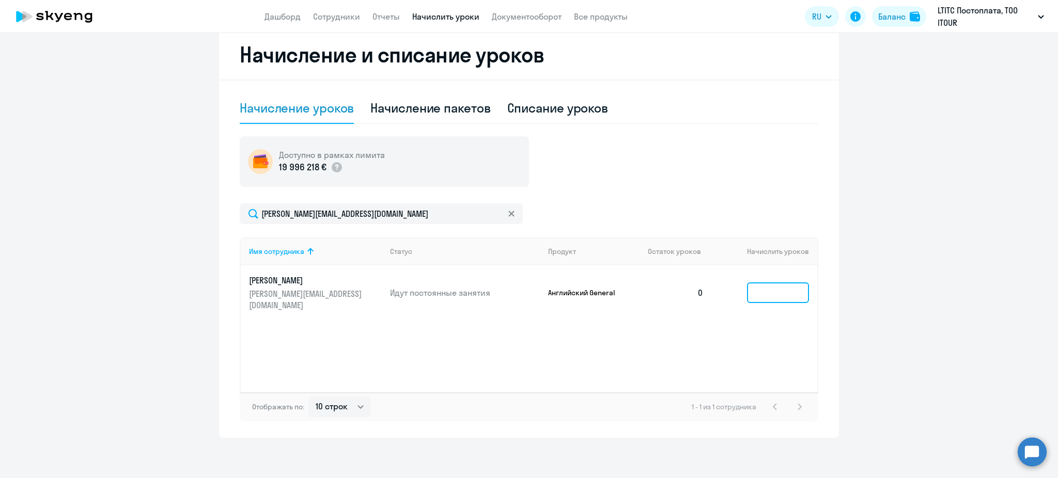
click at [769, 290] on input at bounding box center [778, 293] width 62 height 21
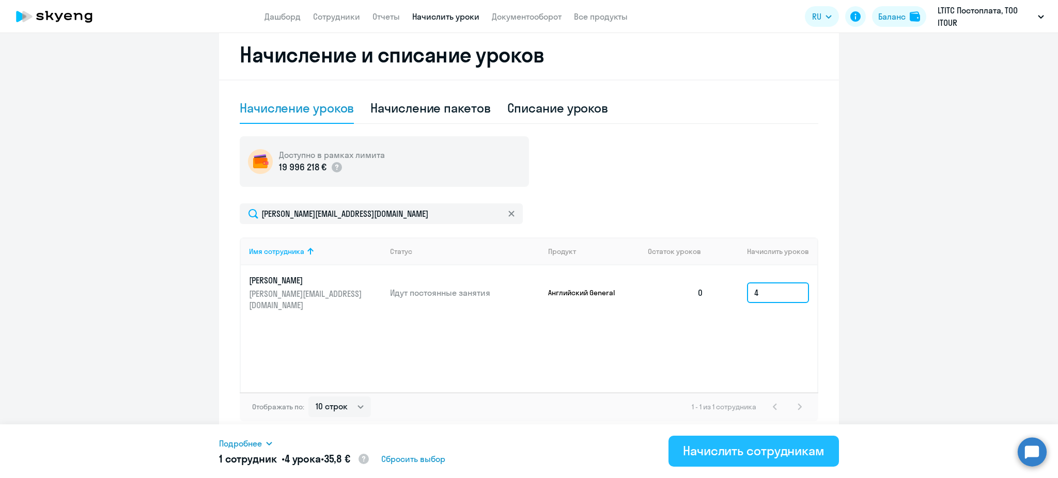
type input "4"
click at [741, 446] on div "Начислить сотрудникам" at bounding box center [754, 451] width 142 height 17
